Goal: Navigation & Orientation: Go to known website

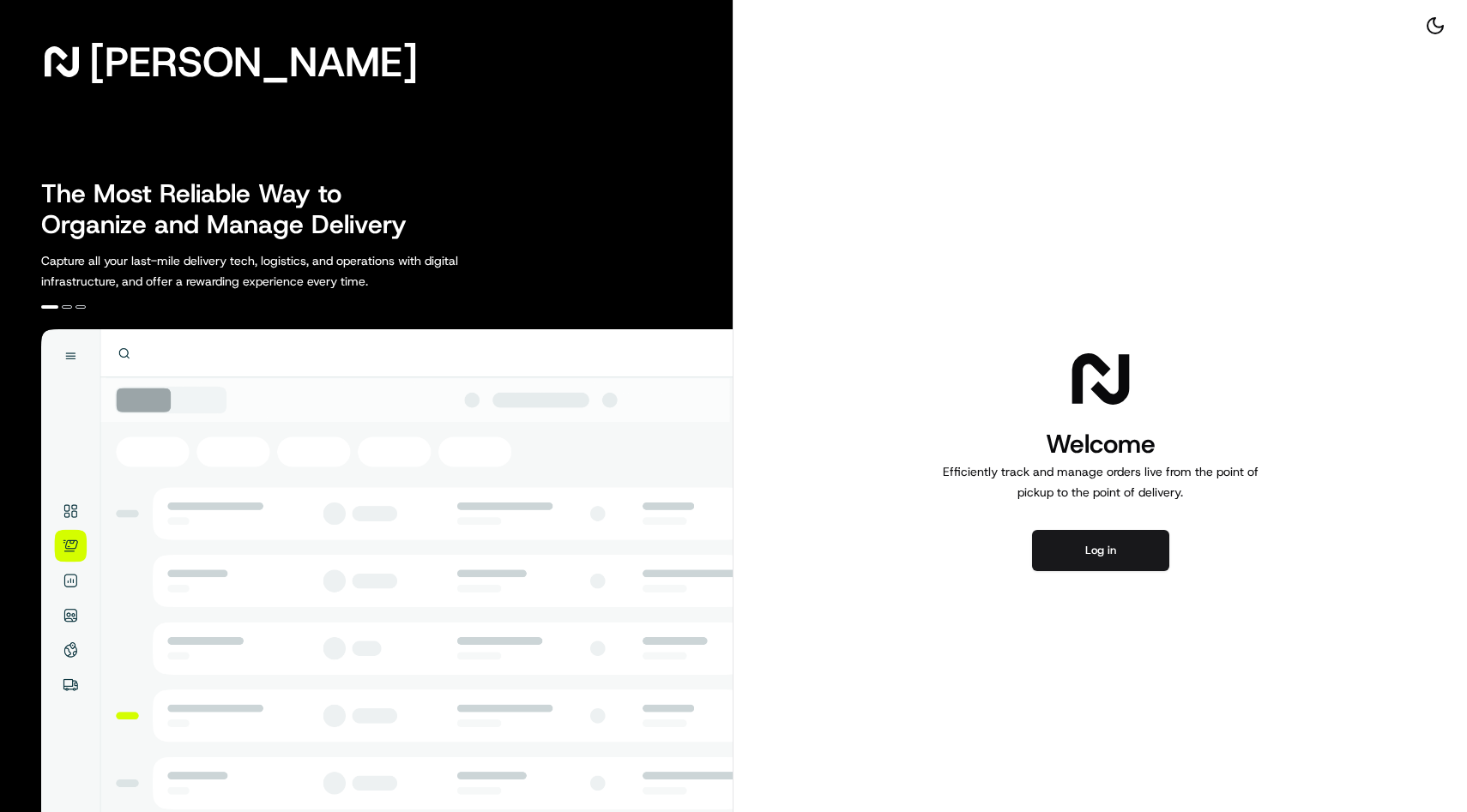
click at [1054, 522] on div "Welcome Efficiently track and manage orders live from the point of pickup to th…" at bounding box center [1100, 458] width 734 height 916
click at [1055, 551] on button "Log in" at bounding box center [1100, 551] width 137 height 42
